Goal: Task Accomplishment & Management: Complete application form

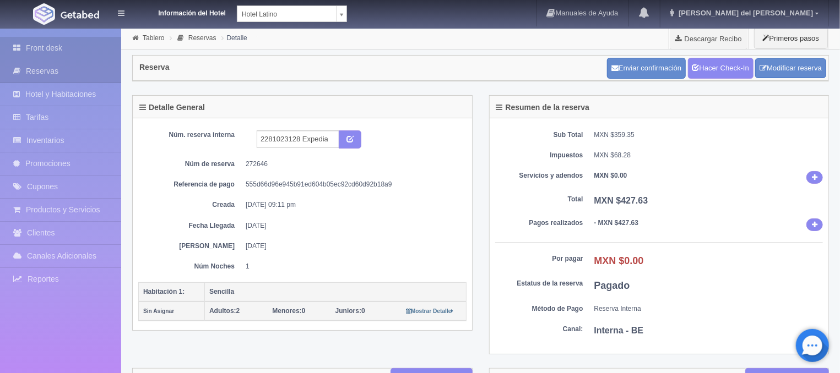
click at [53, 41] on link "Front desk" at bounding box center [60, 48] width 121 height 23
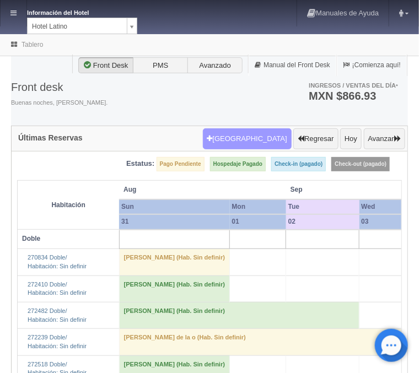
click at [260, 135] on button "Nueva Reserva" at bounding box center [247, 138] width 89 height 21
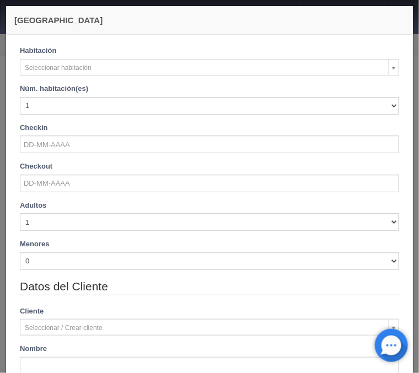
checkbox input "false"
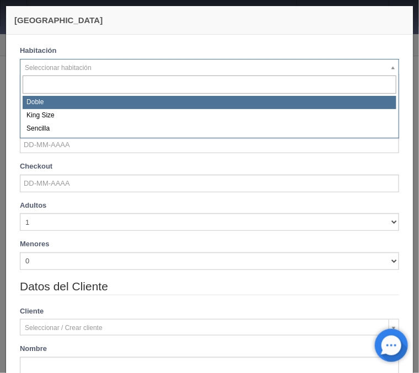
select select "2159"
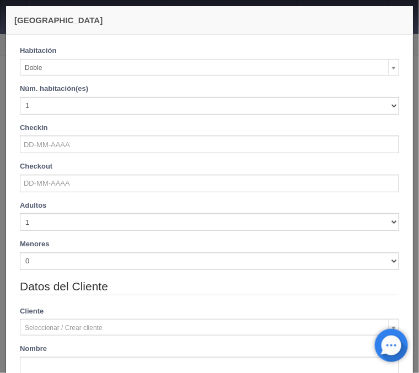
checkbox input "false"
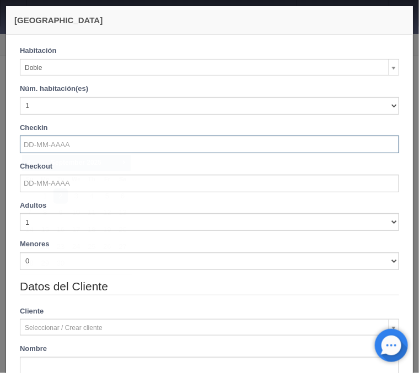
click at [57, 146] on input "text" at bounding box center [209, 144] width 379 height 18
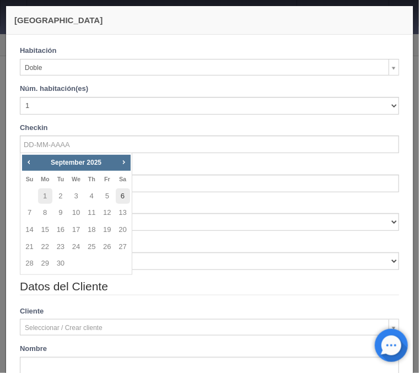
click at [122, 198] on link "6" at bounding box center [123, 196] width 14 height 16
type input "[DATE]"
checkbox input "false"
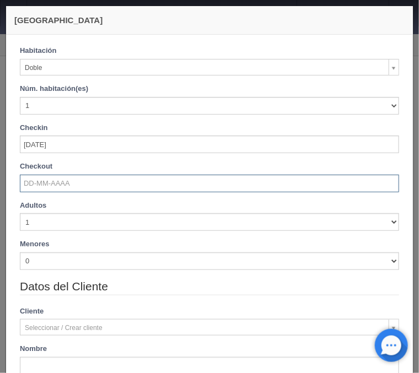
click at [61, 178] on input "text" at bounding box center [209, 184] width 379 height 18
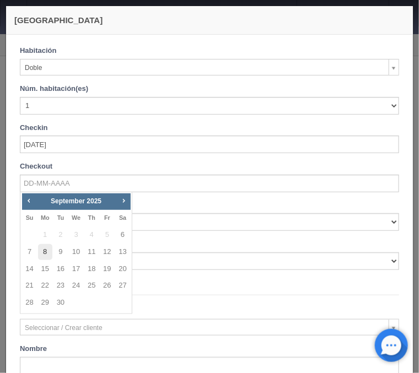
click at [47, 251] on link "8" at bounding box center [45, 252] width 14 height 16
type input "08-09-2025"
checkbox input "false"
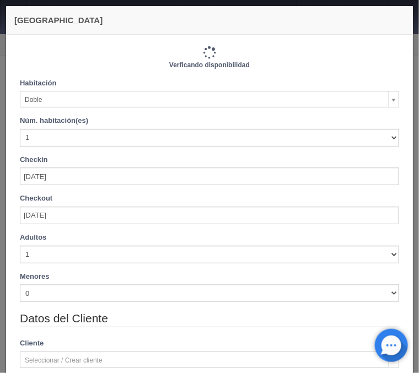
type input "1540.00"
checkbox input "false"
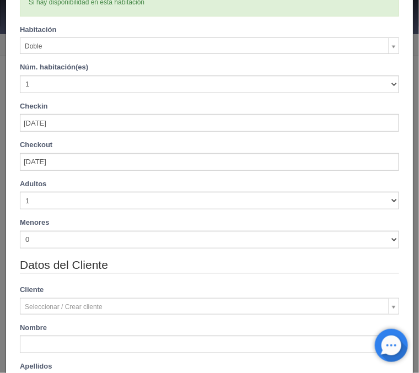
scroll to position [88, 0]
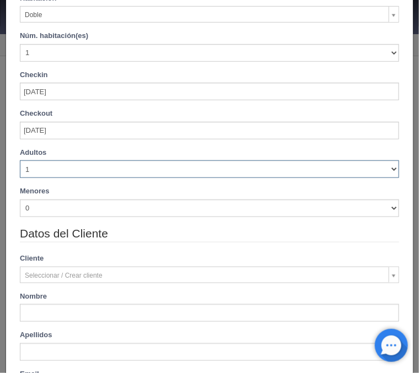
click at [20, 160] on select "1 2 3 4 5 6 7 8 9 10" at bounding box center [209, 169] width 379 height 18
select select "3"
click option "3" at bounding box center [0, 0] width 0 height 0
checkbox input "false"
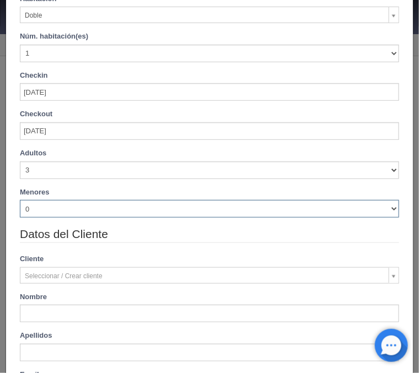
click at [20, 200] on select "0 1 2 3 4 5 6 7 8 9 10" at bounding box center [209, 209] width 379 height 18
type input "1740.00"
checkbox input "false"
select select "1"
click option "1" at bounding box center [0, 0] width 0 height 0
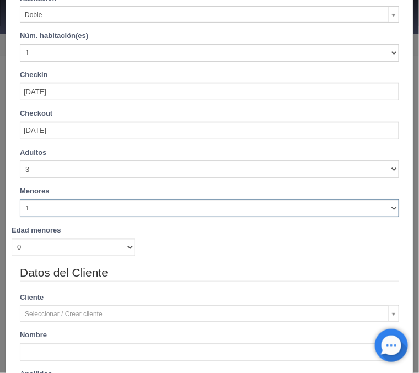
checkbox input "false"
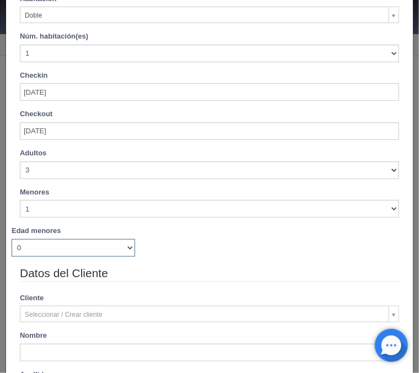
type input "1740.00"
checkbox input "false"
click at [12, 239] on select "0 1 2 3 4 5 6 7 8 9 10 11 12 13 14 15 16 17 18" at bounding box center [73, 248] width 123 height 18
select select "8"
click option "8" at bounding box center [0, 0] width 0 height 0
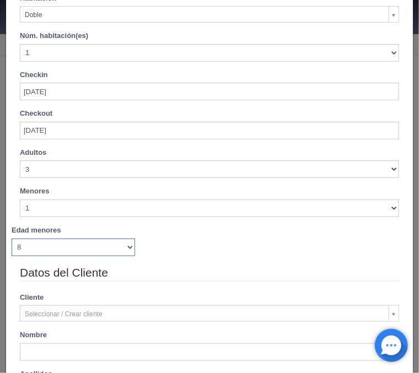
checkbox input "false"
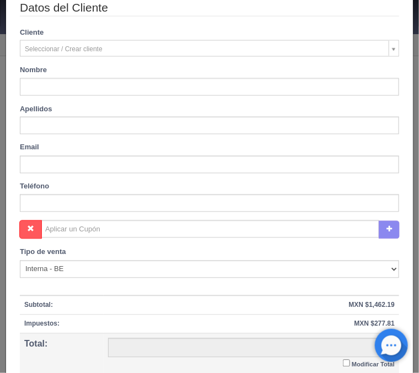
type input "1740.00"
checkbox input "false"
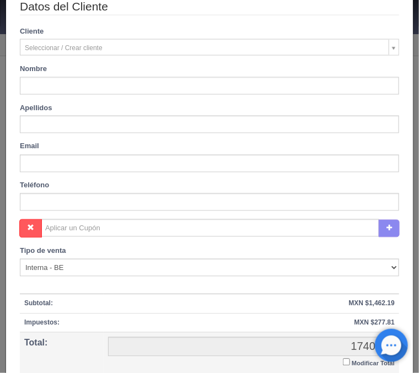
type input "Priscila"
type input "Romero Rios"
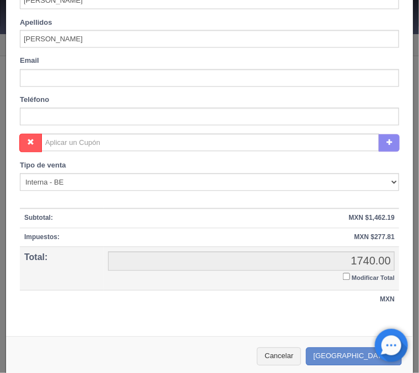
scroll to position [449, 0]
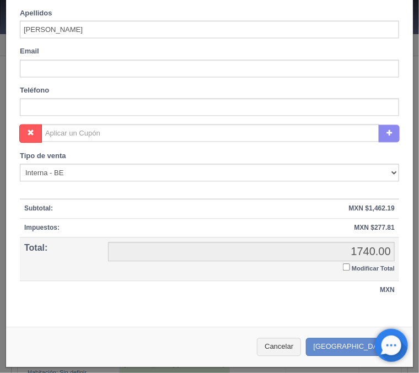
click at [346, 265] on input "Modificar Total" at bounding box center [346, 267] width 7 height 7
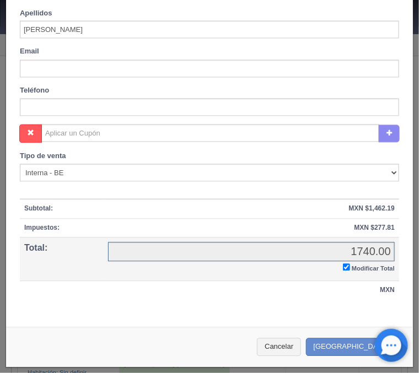
checkbox input "true"
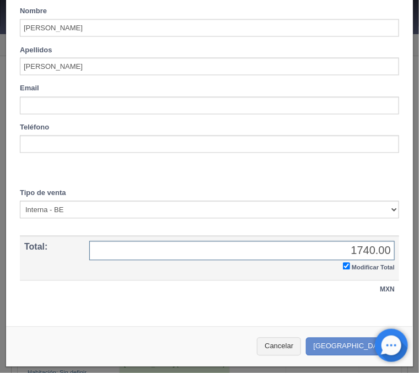
scroll to position [410, 0]
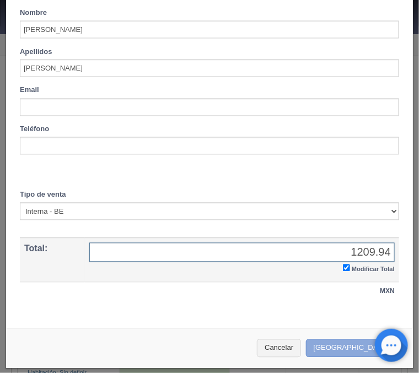
type input "1209.94"
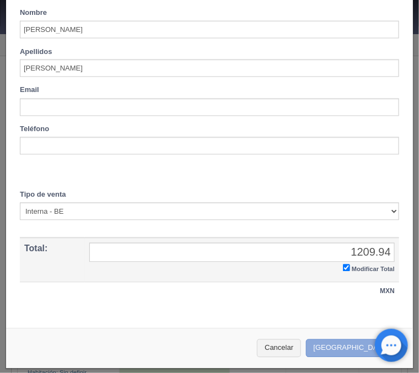
click at [334, 347] on button "Crear Reserva" at bounding box center [354, 348] width 96 height 18
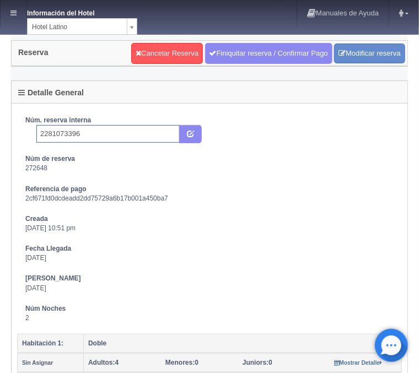
click at [80, 134] on input "2281073396" at bounding box center [107, 134] width 143 height 18
type input "2281073396 Expedia"
click at [194, 133] on button "submit" at bounding box center [190, 134] width 23 height 19
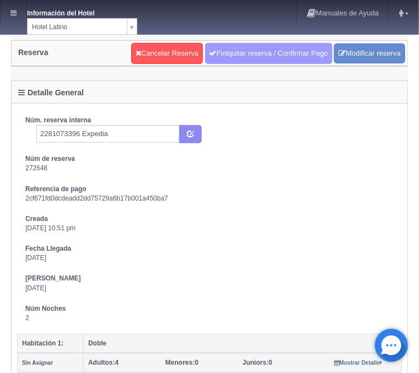
click at [254, 54] on link "Finiquitar reserva / Confirmar Pago" at bounding box center [268, 53] width 127 height 21
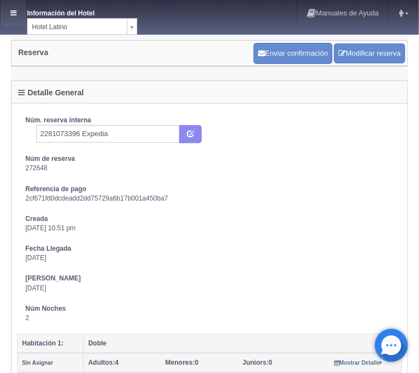
click at [12, 14] on icon at bounding box center [13, 12] width 6 height 7
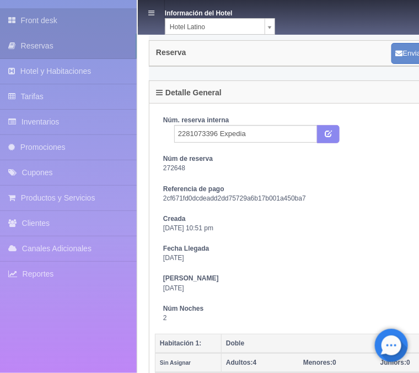
click at [52, 23] on link "Front desk" at bounding box center [68, 20] width 137 height 25
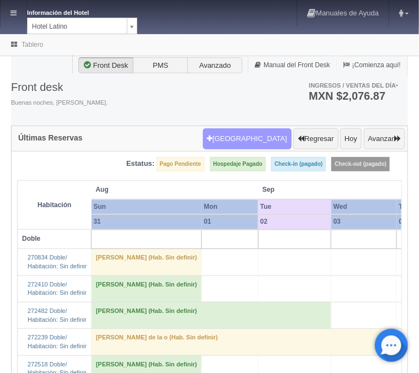
click at [249, 138] on button "Nueva Reserva" at bounding box center [247, 138] width 89 height 21
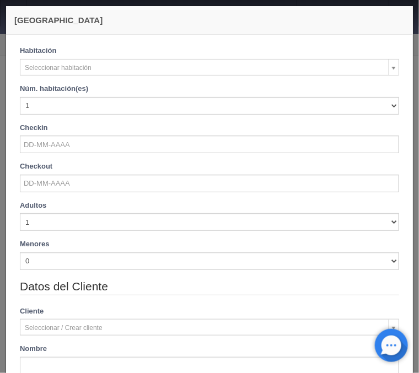
checkbox input "false"
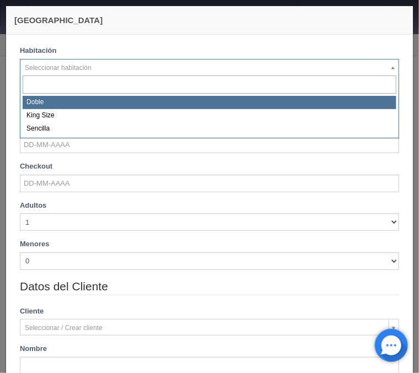
select select "2159"
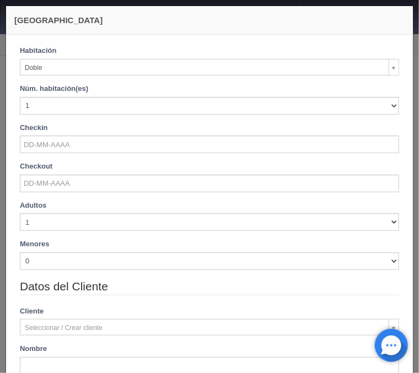
checkbox input "false"
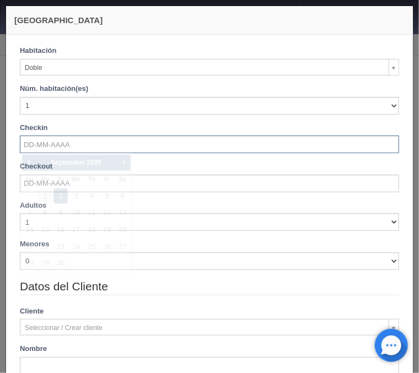
click at [56, 144] on input "text" at bounding box center [209, 144] width 379 height 18
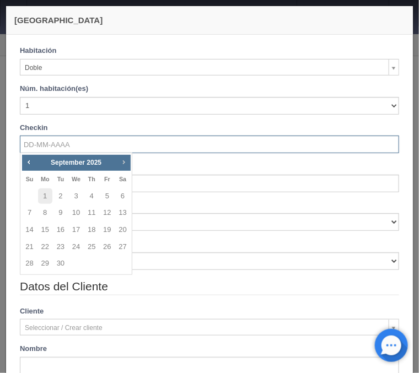
click at [127, 162] on span "Next" at bounding box center [123, 161] width 9 height 9
click at [75, 200] on link "1" at bounding box center [76, 196] width 14 height 16
type input "[DATE]"
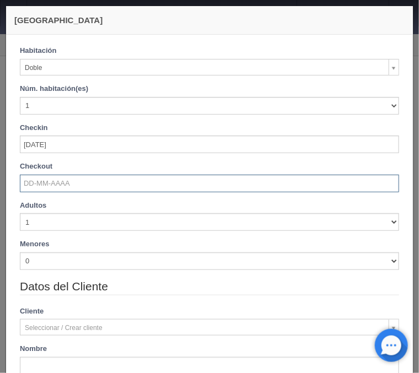
click at [60, 182] on input "text" at bounding box center [209, 184] width 379 height 18
checkbox input "false"
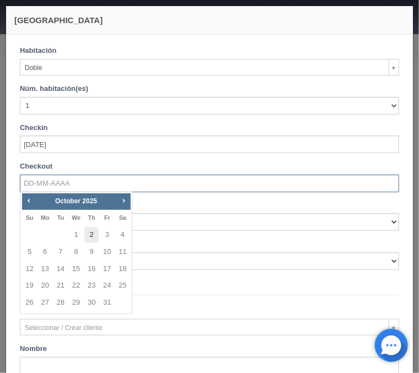
click at [90, 232] on link "2" at bounding box center [91, 235] width 14 height 16
type input "[DATE]"
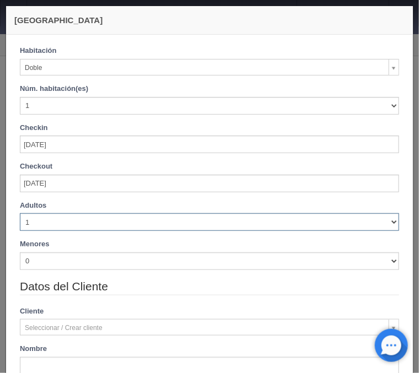
checkbox input "false"
click at [20, 213] on select "1 2 3 4 5 6 7 8 9 10" at bounding box center [209, 222] width 379 height 18
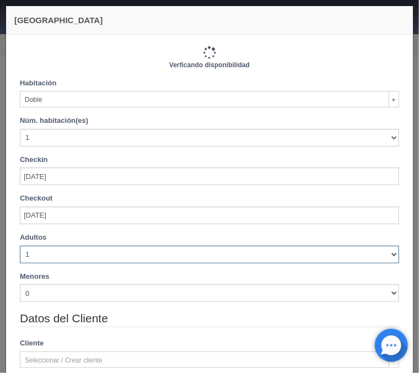
type input "770.00"
checkbox input "false"
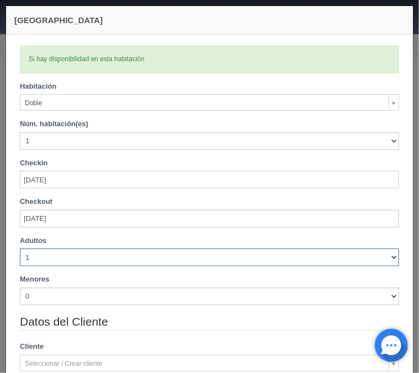
select select "2"
click option "2" at bounding box center [0, 0] width 0 height 0
checkbox input "false"
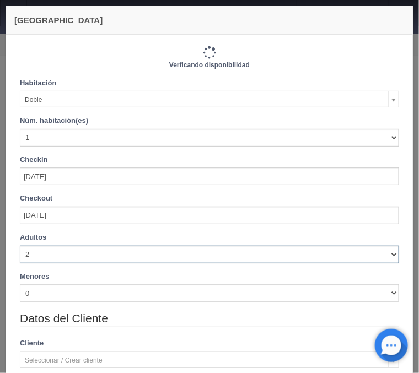
type input "770.00"
checkbox input "false"
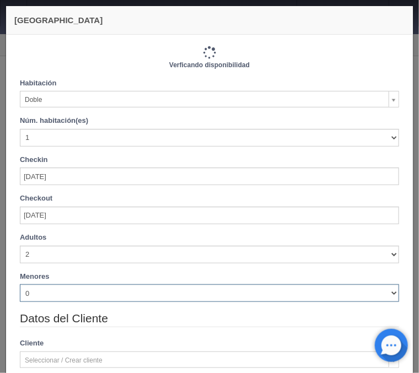
click at [20, 284] on select "0 1 2 3 4 5 6 7 8 9 10" at bounding box center [209, 293] width 379 height 18
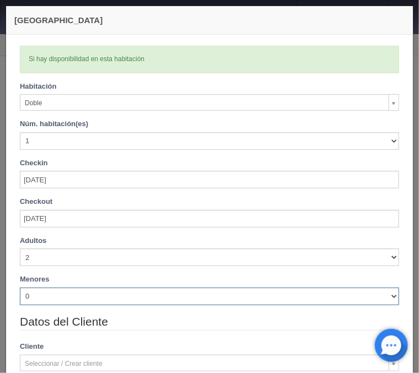
select select "2"
click option "2" at bounding box center [0, 0] width 0 height 0
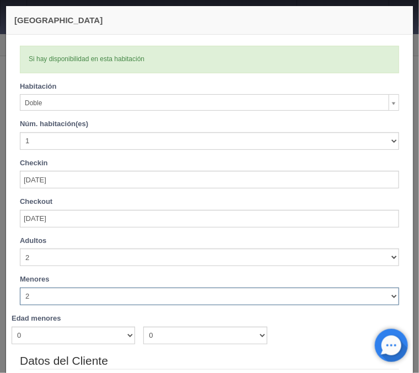
checkbox input "false"
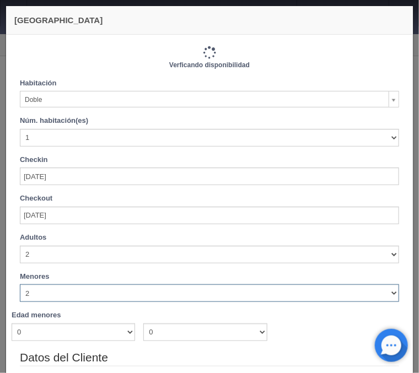
type input "770.00"
checkbox input "false"
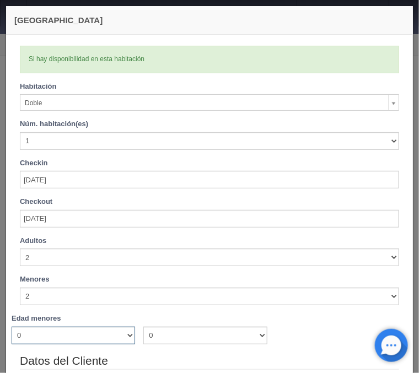
click at [12, 327] on select "0 1 2 3 4 5 6 7 8 9 10 11 12 13 14 15 16 17 18" at bounding box center [73, 336] width 123 height 18
select select "4"
click option "4" at bounding box center [0, 0] width 0 height 0
checkbox input "false"
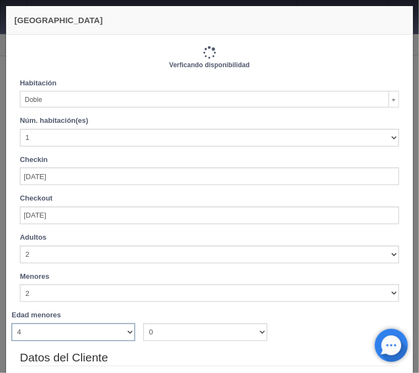
type input "870.00"
checkbox input "false"
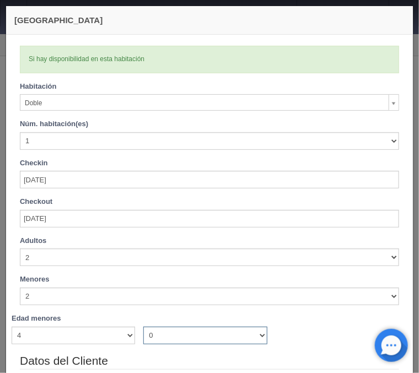
click at [143, 327] on select "0 1 2 3 4 5 6 7 8 9 10 11 12 13 14 15 16 17 18" at bounding box center [204, 336] width 123 height 18
select select "10"
click option "10" at bounding box center [0, 0] width 0 height 0
checkbox input "false"
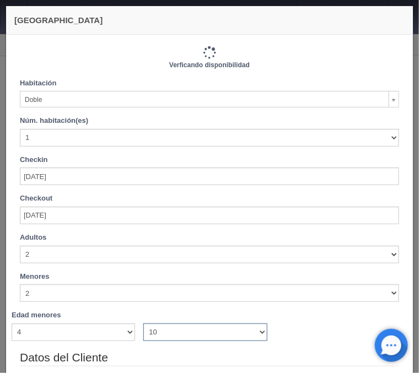
type input "870.00"
checkbox input "false"
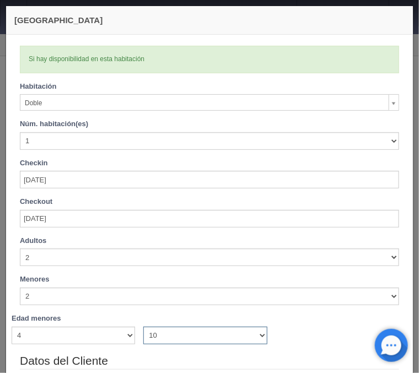
select select "11"
checkbox input "false"
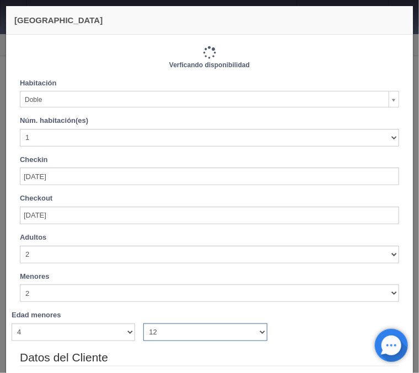
select select "13"
checkbox input "false"
select select "14"
checkbox input "false"
type input "870.00"
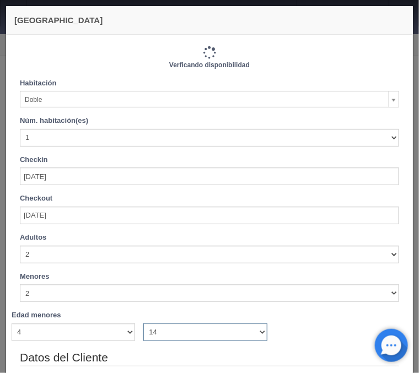
checkbox input "false"
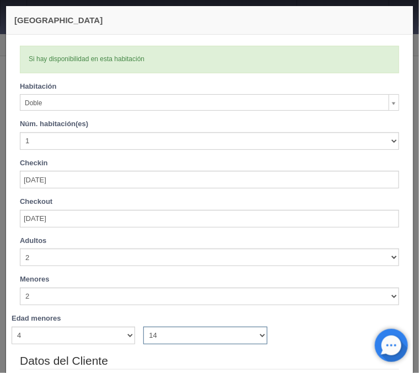
select select "15"
checkbox input "false"
select select "16"
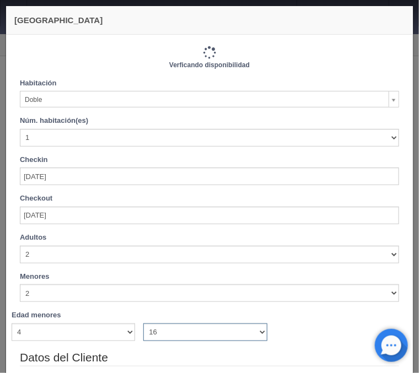
checkbox input "false"
select select "17"
checkbox input "false"
type input "870.00"
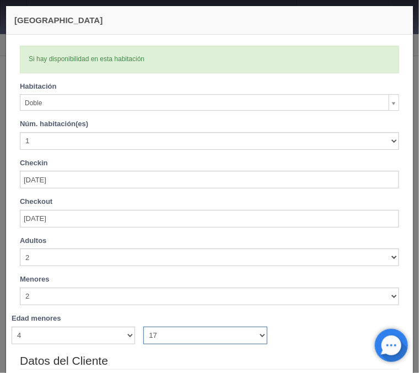
checkbox input "false"
click at [301, 334] on div "Edad menores 0 1 2 3 4 5 6 7 8 9 10 11 12 13 14 15 16 17 18 0 1 2 3 4 5 6 7 8 9…" at bounding box center [209, 328] width 395 height 31
select select "18"
checkbox input "false"
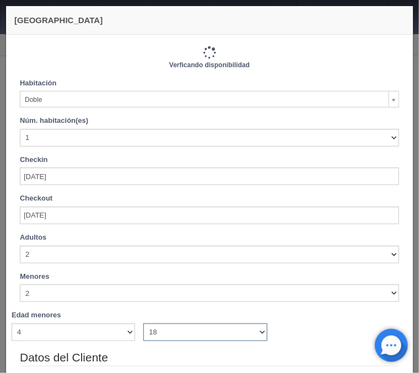
type input "870.00"
checkbox input "false"
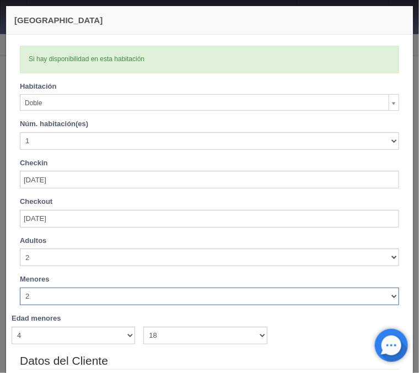
click at [20, 287] on select "0 1 2 3 4 5 6 7 8 9 10" at bounding box center [209, 296] width 379 height 18
click at [144, 295] on select "0 1 2 3 4 5 6 7 8 9 10" at bounding box center [209, 296] width 379 height 18
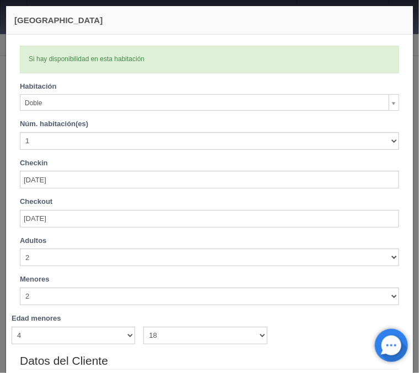
scroll to position [227, 0]
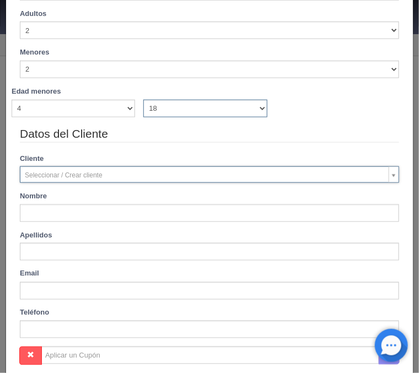
click at [143, 100] on select "0 1 2 3 4 5 6 7 8 9 10 11 12 13 14 15 16 17 18" at bounding box center [204, 109] width 123 height 18
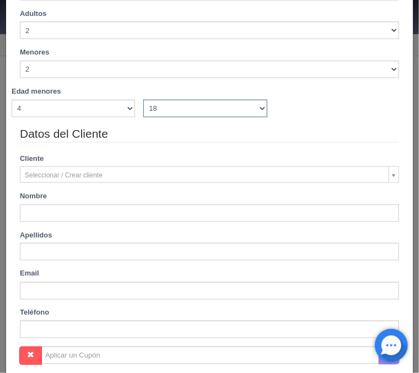
select select "8"
click option "8" at bounding box center [0, 0] width 0 height 0
checkbox input "false"
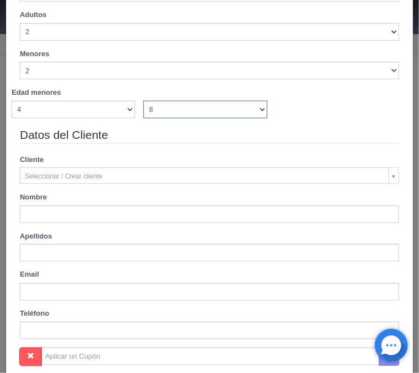
type input "870.00"
checkbox input "false"
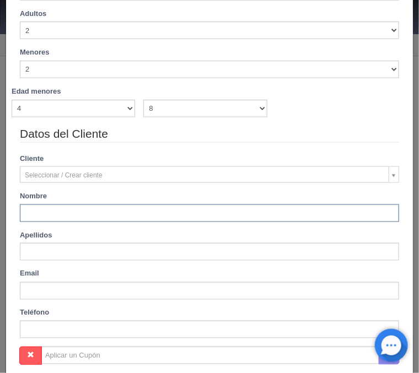
click at [99, 212] on input "text" at bounding box center [209, 213] width 379 height 18
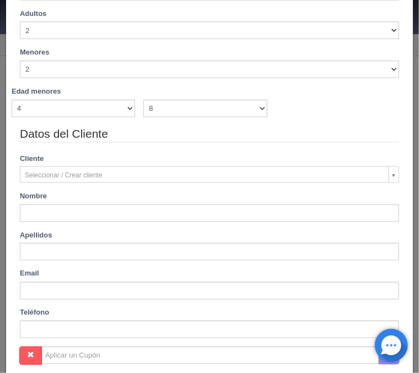
type input "Alejandrina Guadalupe"
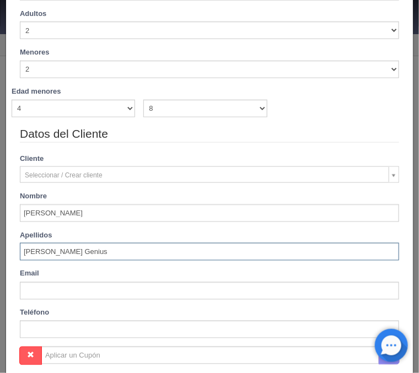
click at [120, 251] on input "Vázquez González Genius" at bounding box center [209, 252] width 379 height 18
type input "Vázquez González"
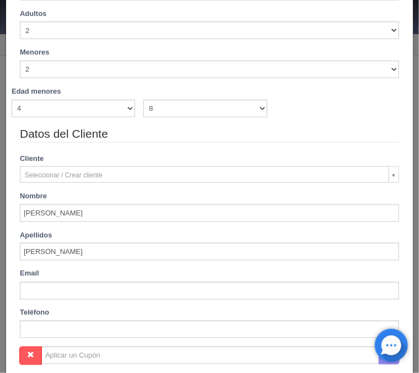
scroll to position [435, 0]
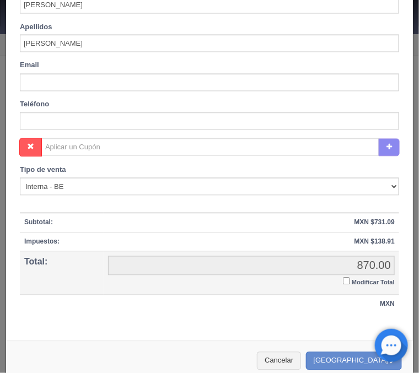
click at [346, 280] on input "Modificar Total" at bounding box center [346, 281] width 7 height 7
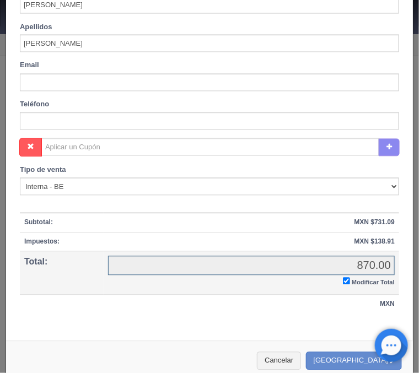
checkbox input "true"
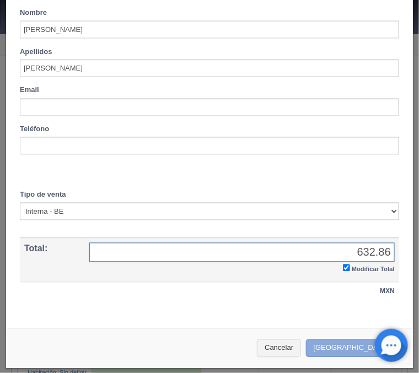
type input "632.86"
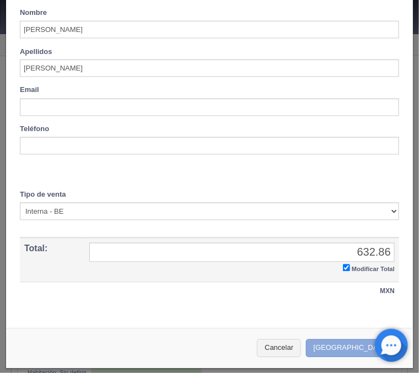
click at [355, 346] on button "Crear Reserva" at bounding box center [354, 348] width 96 height 18
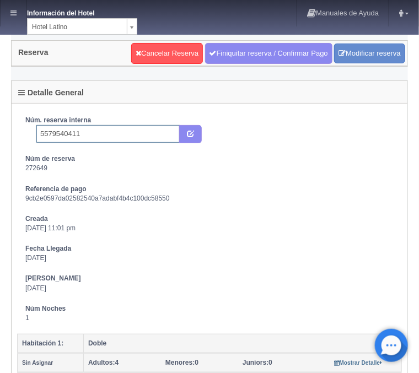
click at [114, 133] on input "5579540411" at bounding box center [107, 134] width 143 height 18
type input "5579540411 Booking"
click at [194, 131] on icon "submit" at bounding box center [190, 132] width 7 height 7
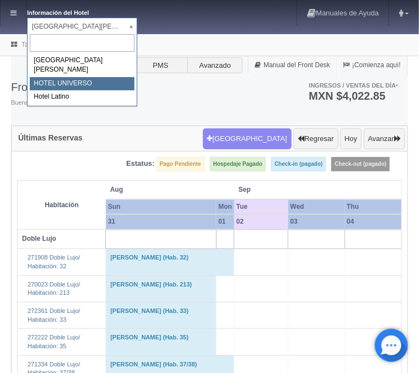
select select "358"
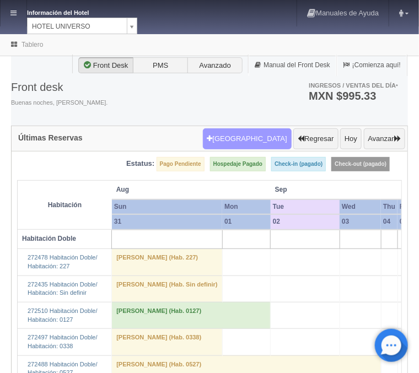
click at [232, 137] on button "[GEOGRAPHIC_DATA]" at bounding box center [247, 138] width 89 height 21
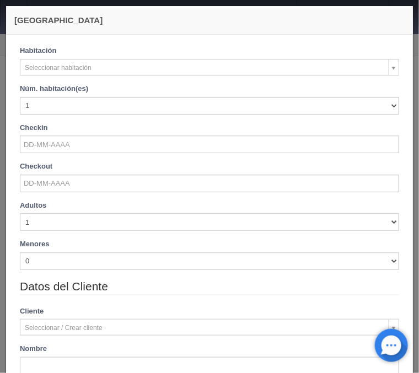
checkbox input "false"
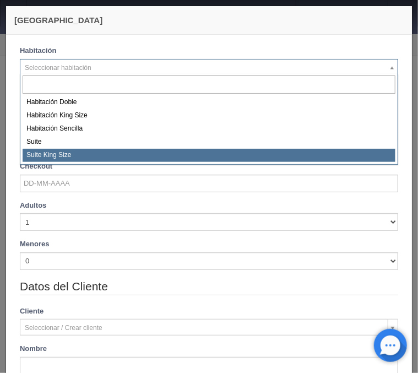
select select "588"
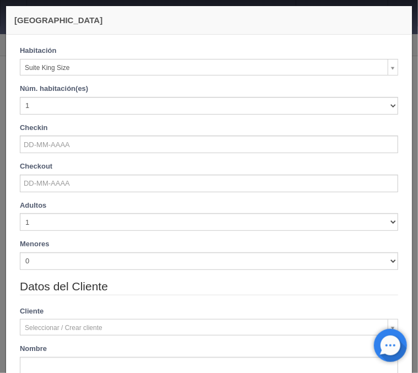
checkbox input "false"
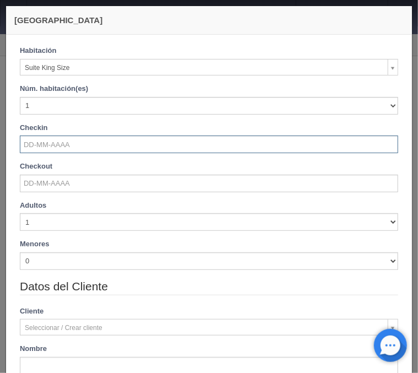
click at [57, 146] on input "text" at bounding box center [209, 144] width 378 height 18
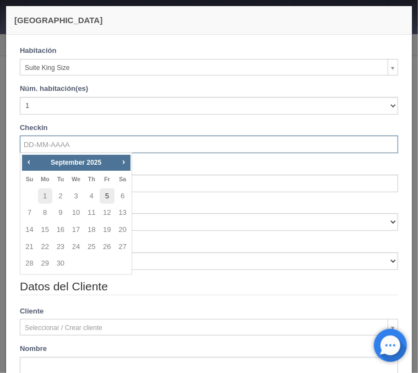
click at [104, 197] on link "5" at bounding box center [107, 196] width 14 height 16
type input "[DATE]"
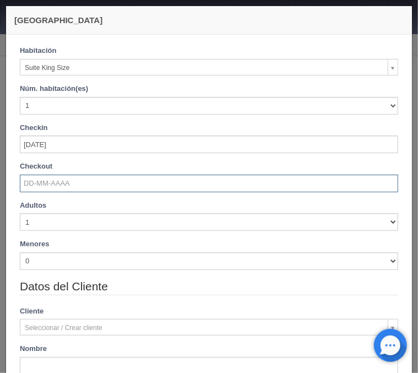
click at [80, 186] on input "text" at bounding box center [209, 184] width 378 height 18
checkbox input "false"
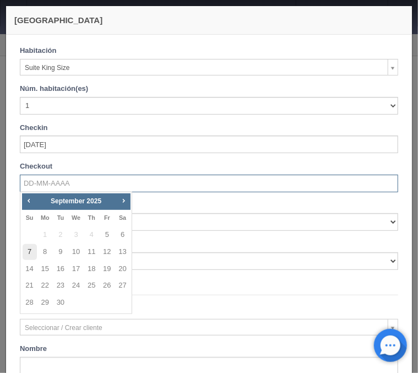
click at [28, 257] on link "7" at bounding box center [30, 252] width 14 height 16
type input "[DATE]"
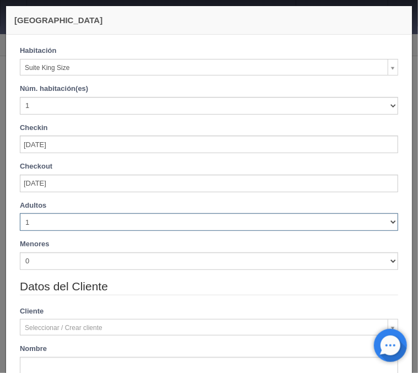
checkbox input "false"
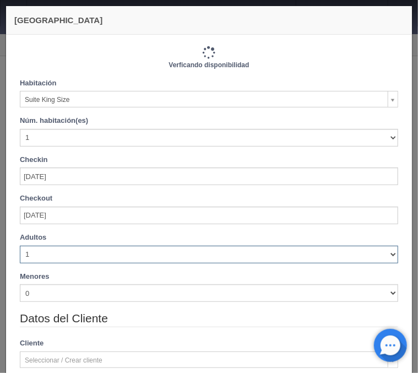
type input "2420.00"
checkbox input "false"
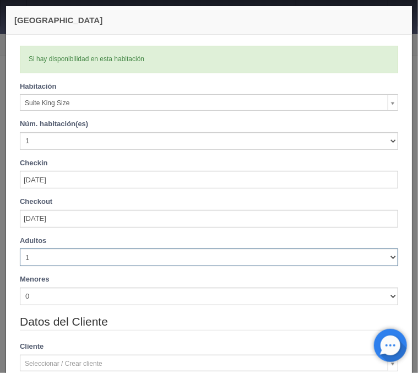
select select "4"
click option "4" at bounding box center [0, 0] width 0 height 0
checkbox input "false"
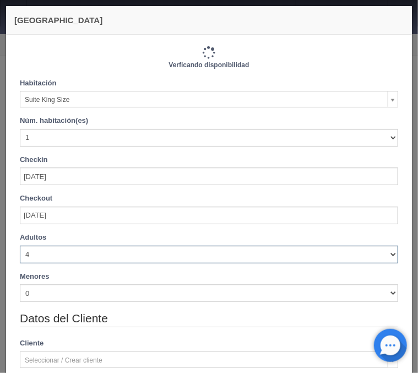
type input "2420.00"
checkbox input "false"
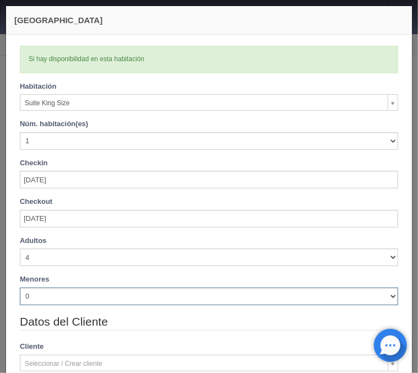
click at [20, 287] on select "0 1 2 3 4 5 6 7 8 9 10" at bounding box center [209, 296] width 378 height 18
select select "1"
click option "1" at bounding box center [0, 0] width 0 height 0
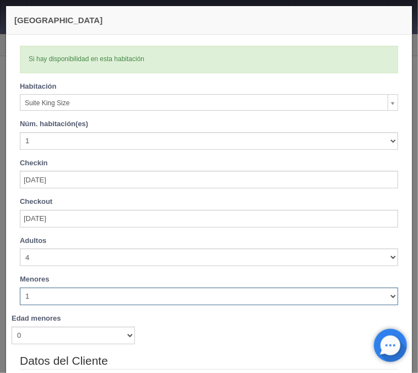
checkbox input "false"
type input "2420.00"
checkbox input "false"
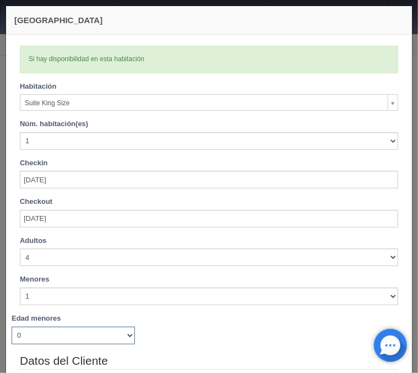
click at [12, 327] on select "0 1 2 3 4 5 6 7 8 9 10 11 12 13 14 15 16 17 18" at bounding box center [73, 336] width 123 height 18
select select "5"
click option "5" at bounding box center [0, 0] width 0 height 0
checkbox input "false"
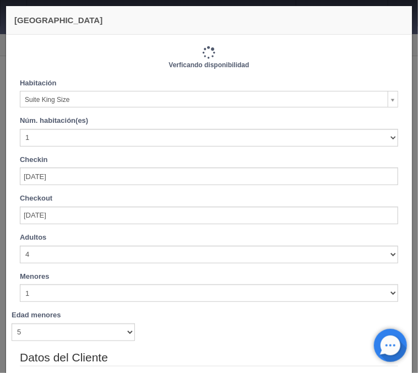
type input "2420.00"
checkbox input "false"
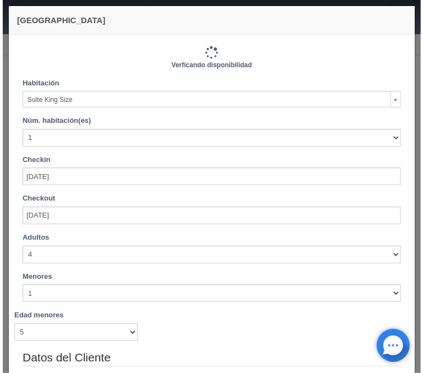
scroll to position [226, 0]
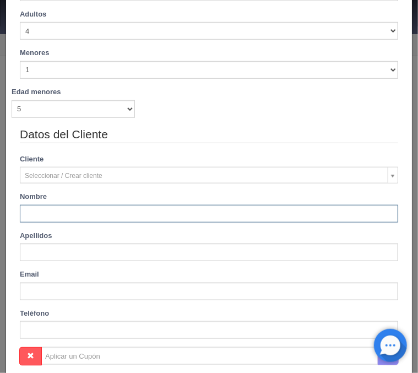
click at [61, 211] on input "text" at bounding box center [209, 214] width 378 height 18
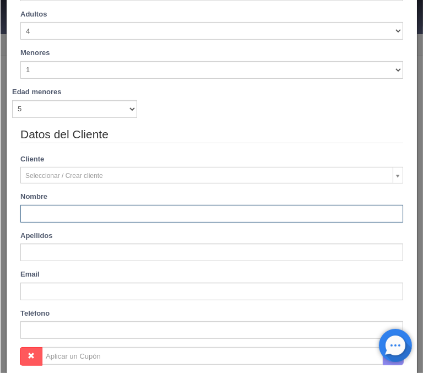
scroll to position [202, 0]
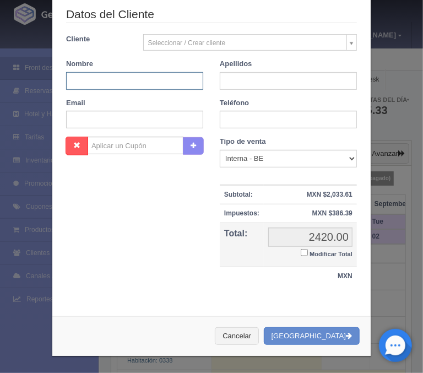
click at [273, 63] on div "Apellidos" at bounding box center [288, 74] width 154 height 31
click at [182, 78] on input "text" at bounding box center [134, 81] width 137 height 18
type input "[PERSON_NAME]"
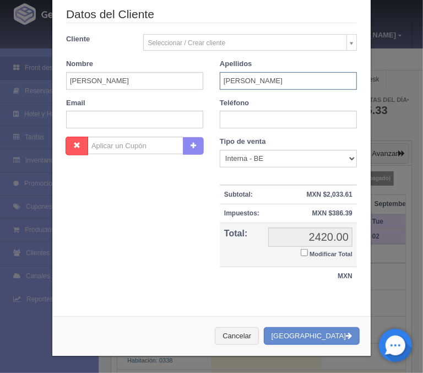
type input "[PERSON_NAME]"
click at [302, 253] on input "Modificar Total" at bounding box center [304, 252] width 7 height 7
checkbox input "true"
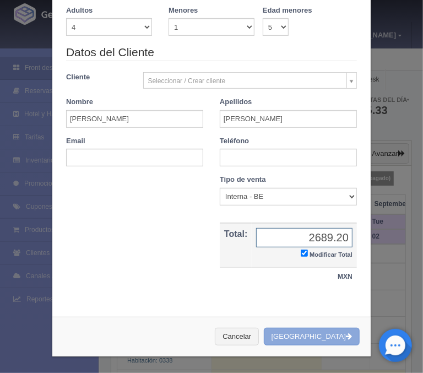
type input "2689.20"
click at [318, 332] on button "Crear Reserva" at bounding box center [312, 337] width 96 height 18
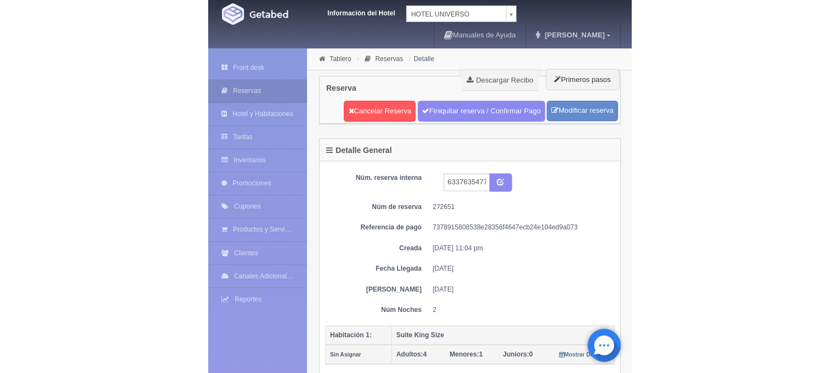
scroll to position [0, 2]
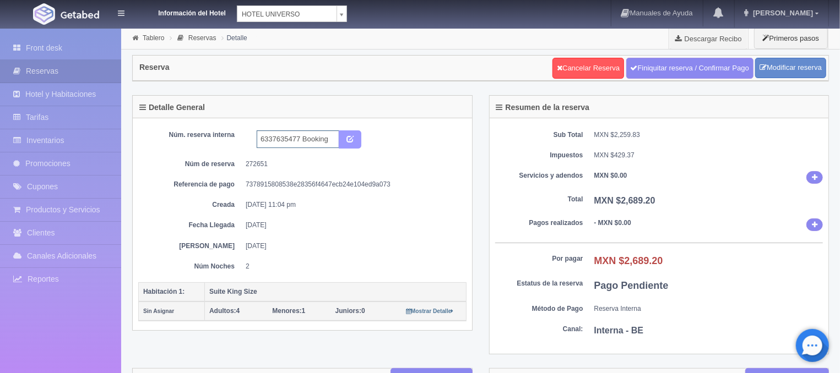
type input "6337635477 Booking"
click at [343, 138] on button "submit" at bounding box center [350, 140] width 23 height 19
